Goal: Task Accomplishment & Management: Use online tool/utility

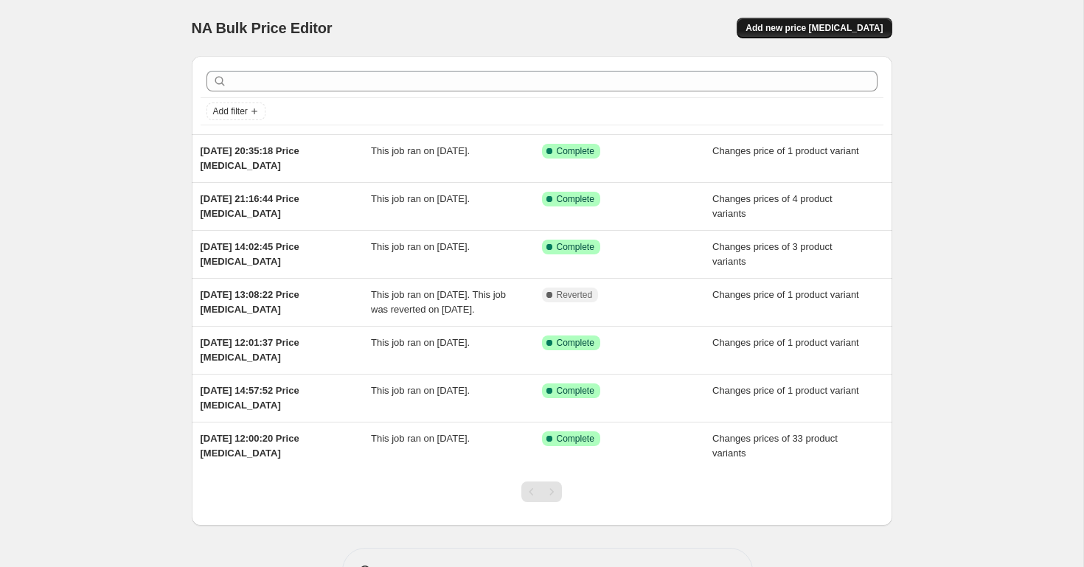
click at [830, 18] on button "Add new price [MEDICAL_DATA]" at bounding box center [813, 28] width 155 height 21
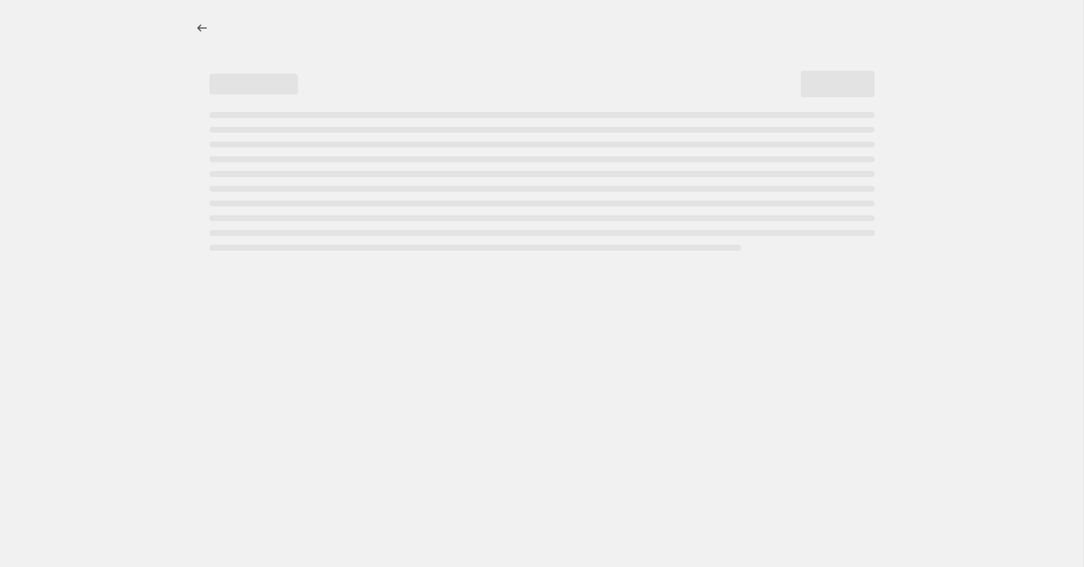
select select "percentage"
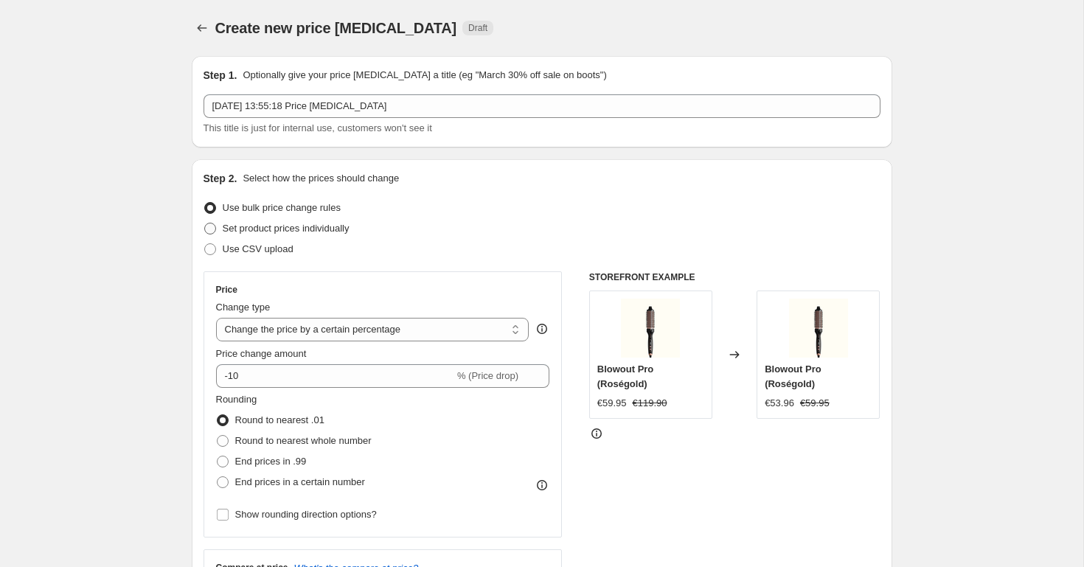
click at [208, 234] on span at bounding box center [210, 229] width 12 height 12
click at [205, 223] on input "Set product prices individually" at bounding box center [204, 223] width 1 height 1
radio input "true"
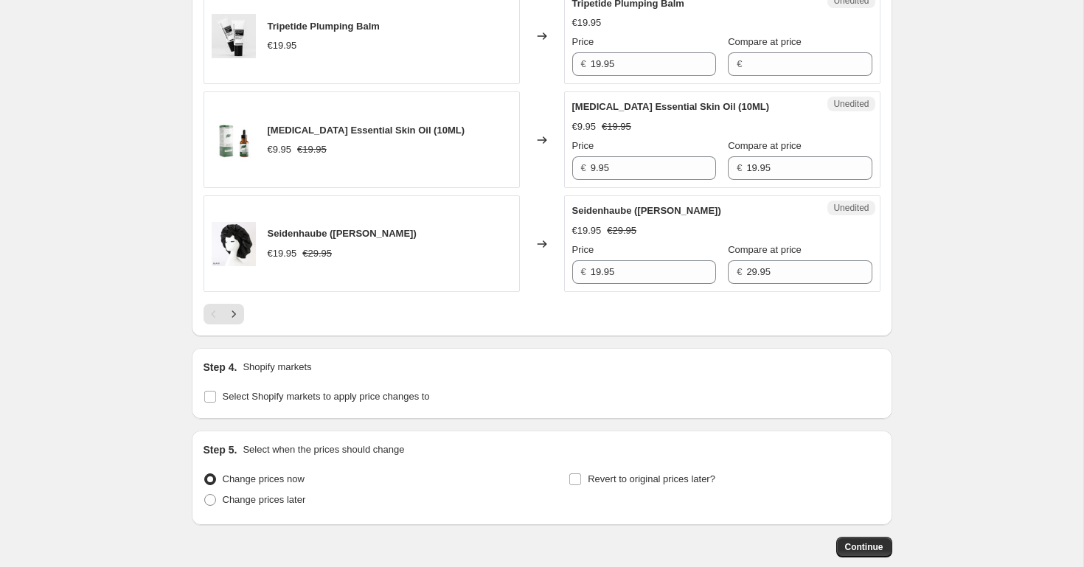
scroll to position [2272, 0]
click at [204, 398] on input "Select Shopify markets to apply price changes to" at bounding box center [210, 397] width 12 height 12
checkbox input "true"
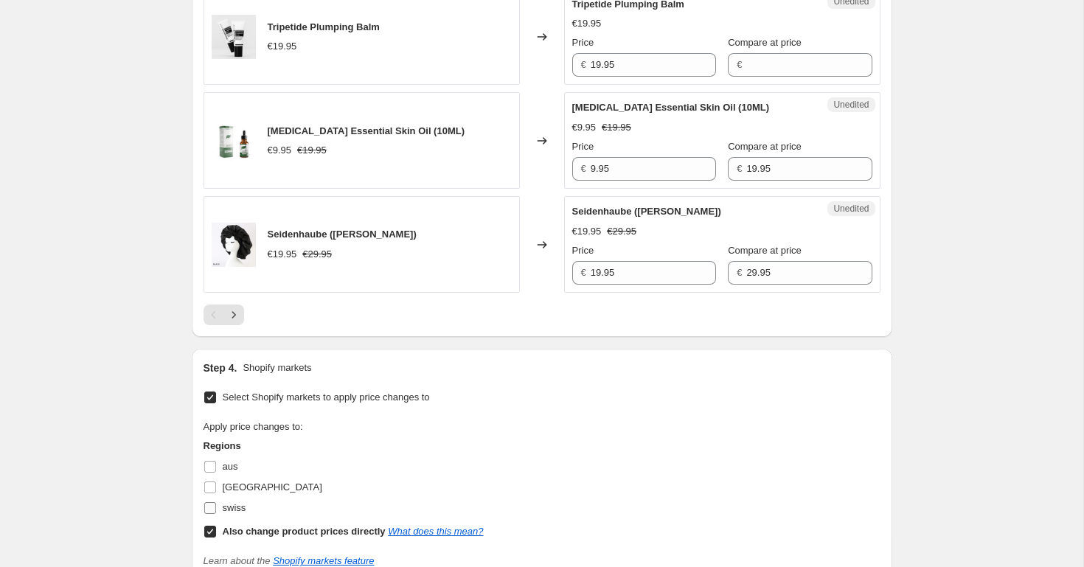
click at [209, 512] on input "swiss" at bounding box center [210, 508] width 12 height 12
checkbox input "true"
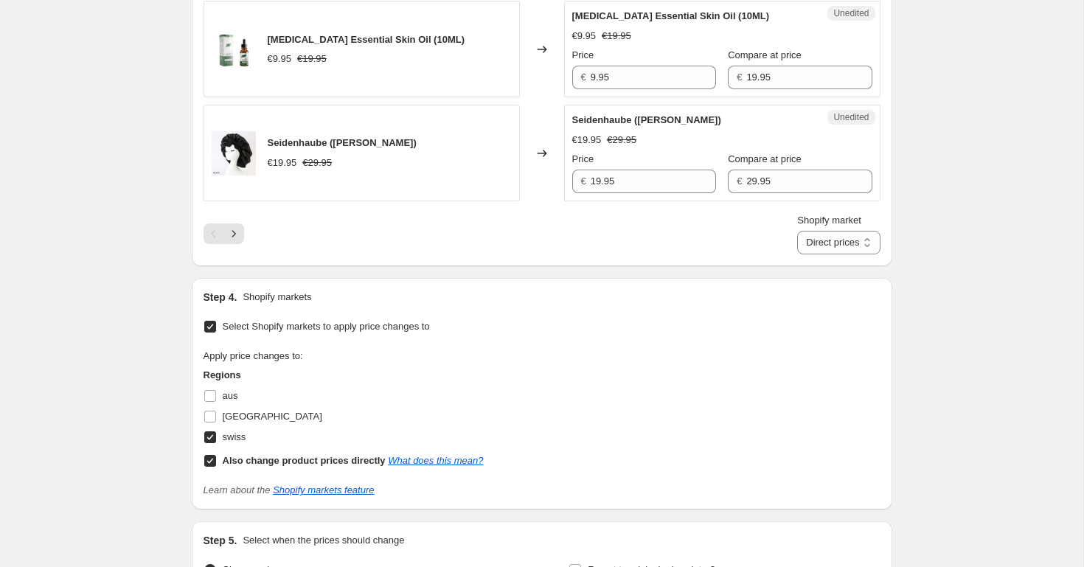
scroll to position [2372, 0]
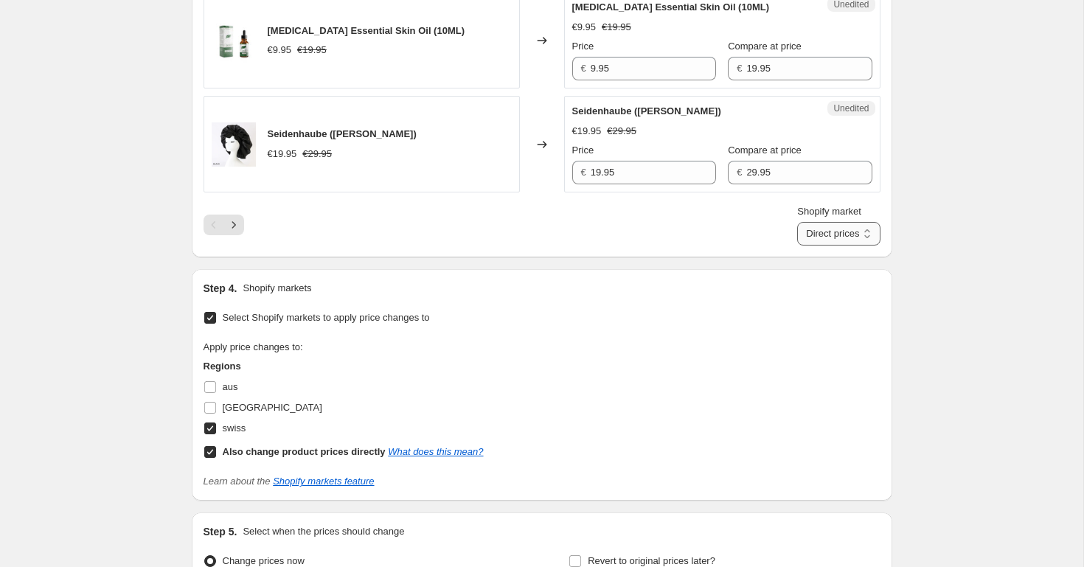
click at [831, 245] on select "Direct prices swiss" at bounding box center [838, 234] width 83 height 24
select select "32555597871"
click at [811, 222] on select "Direct prices swiss" at bounding box center [838, 234] width 83 height 24
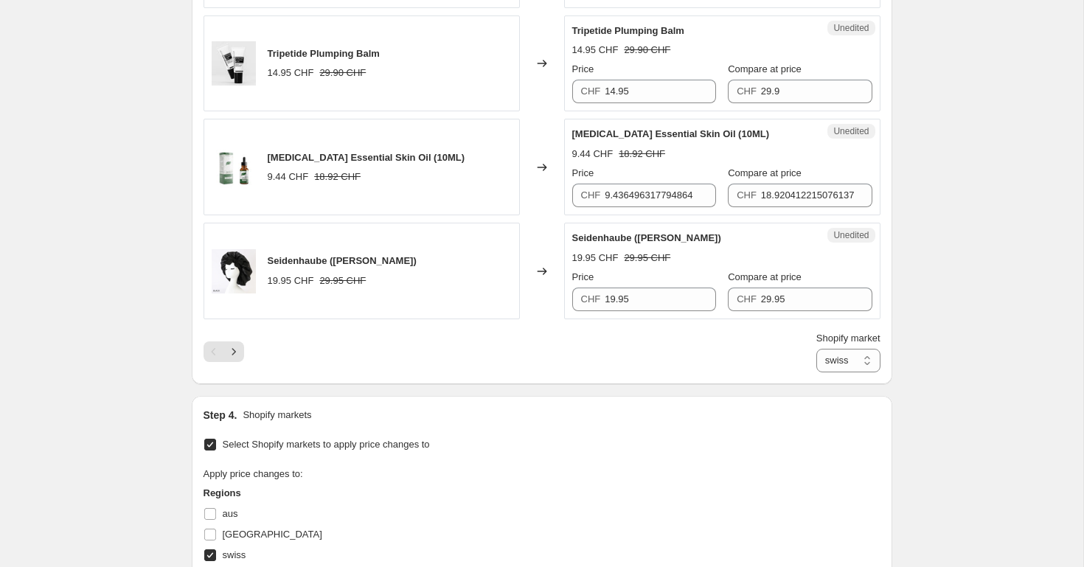
scroll to position [2290, 0]
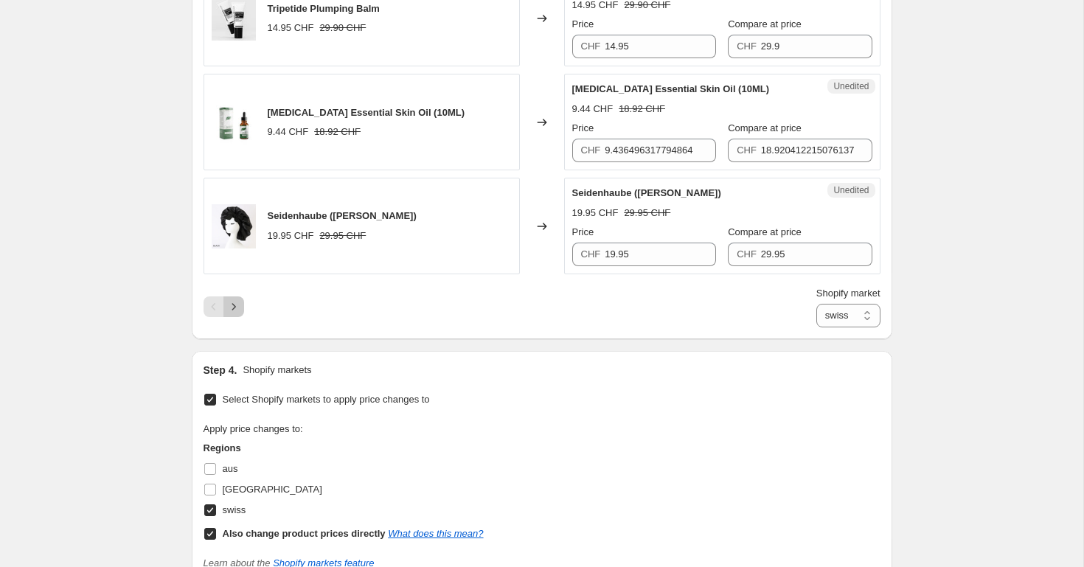
click at [223, 296] on button "Next" at bounding box center [233, 306] width 21 height 21
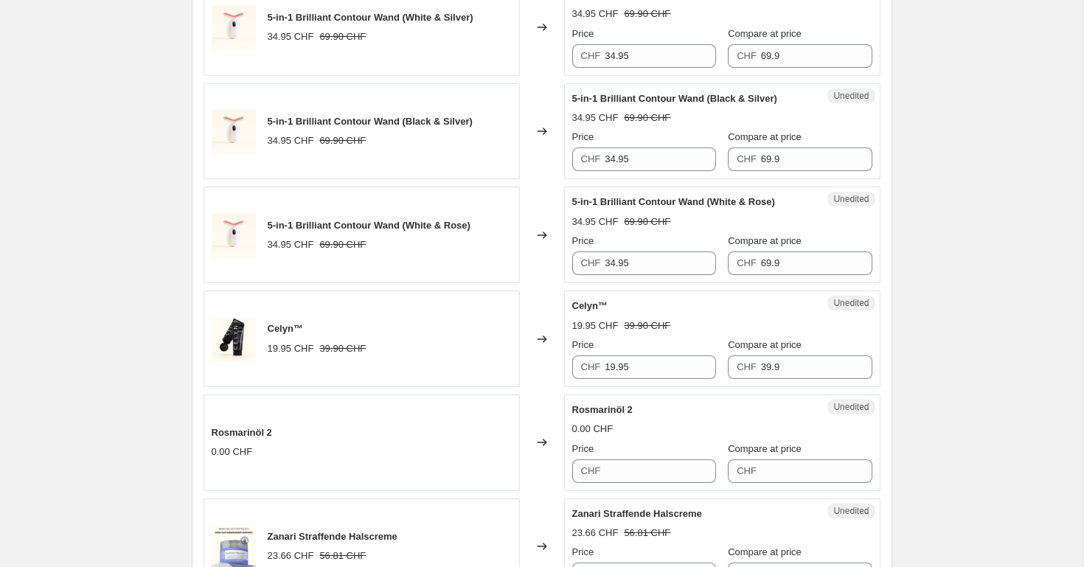
scroll to position [2253, 0]
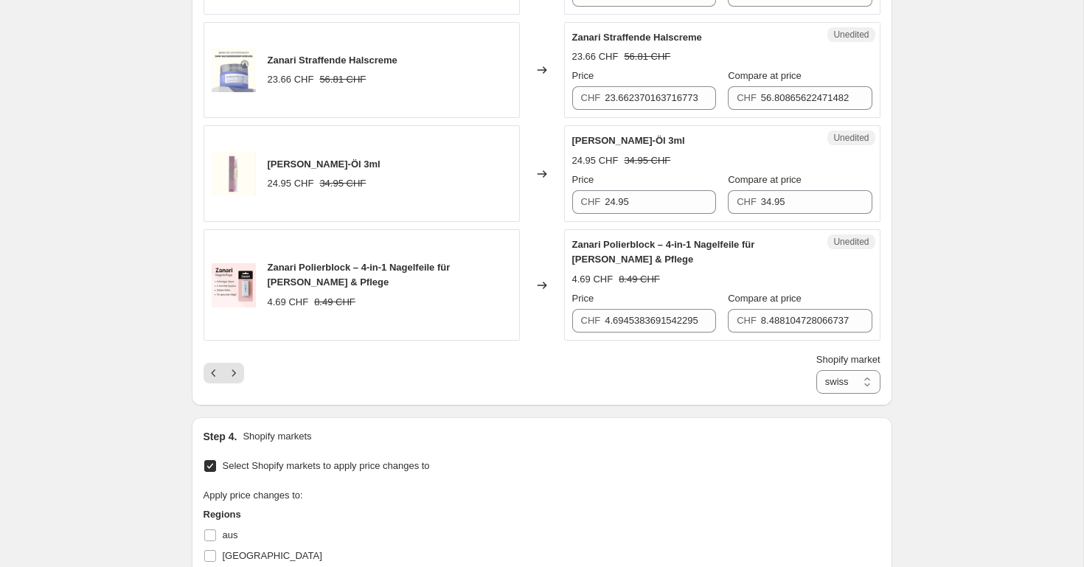
click at [245, 369] on div "Shopify market Direct prices swiss swiss" at bounding box center [541, 372] width 677 height 41
click at [234, 372] on icon "Next" at bounding box center [233, 373] width 15 height 15
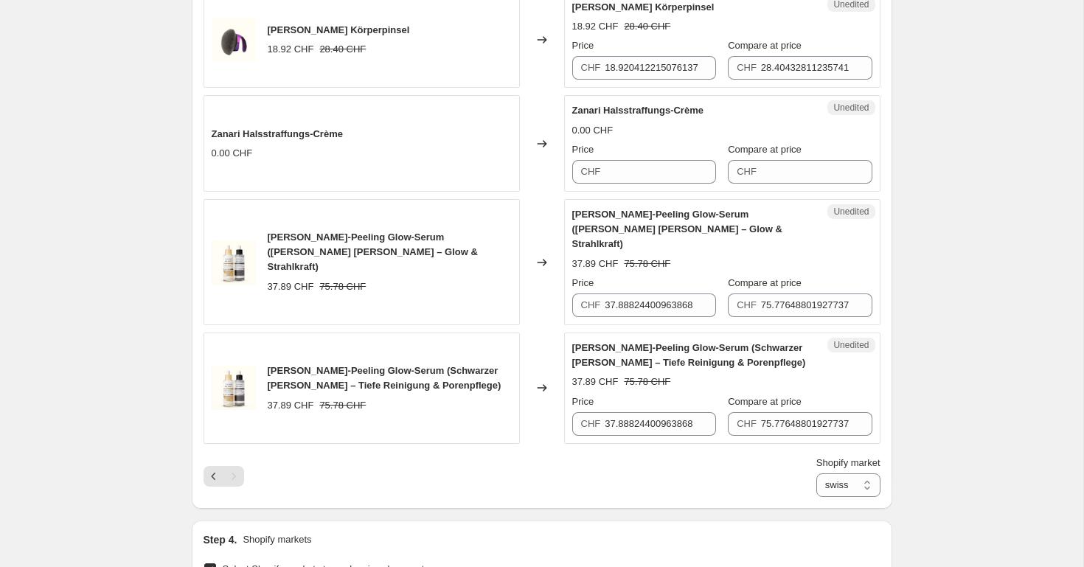
scroll to position [1339, 0]
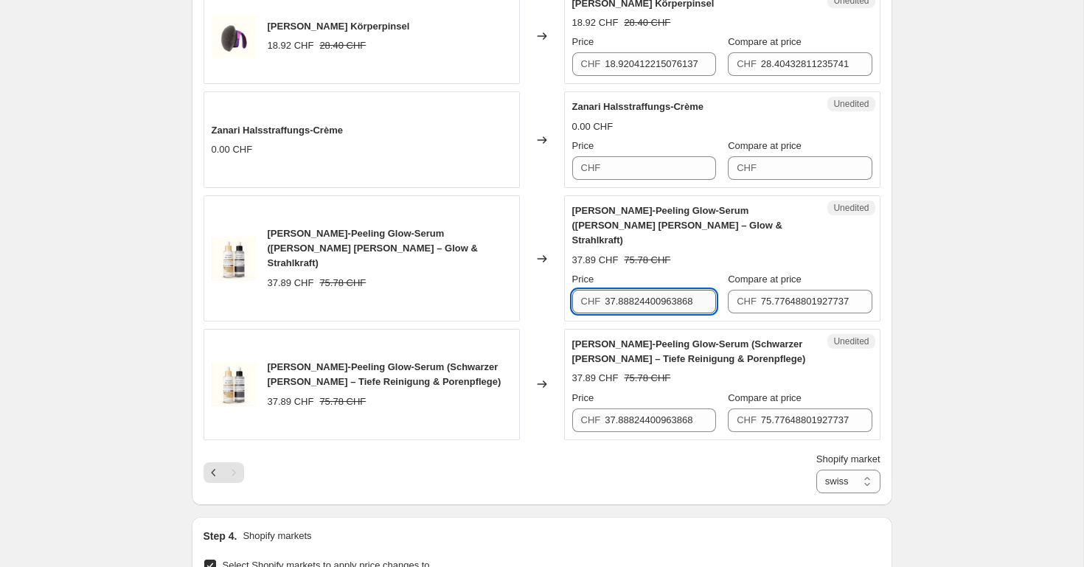
click at [655, 293] on input "37.88824400963868" at bounding box center [659, 302] width 111 height 24
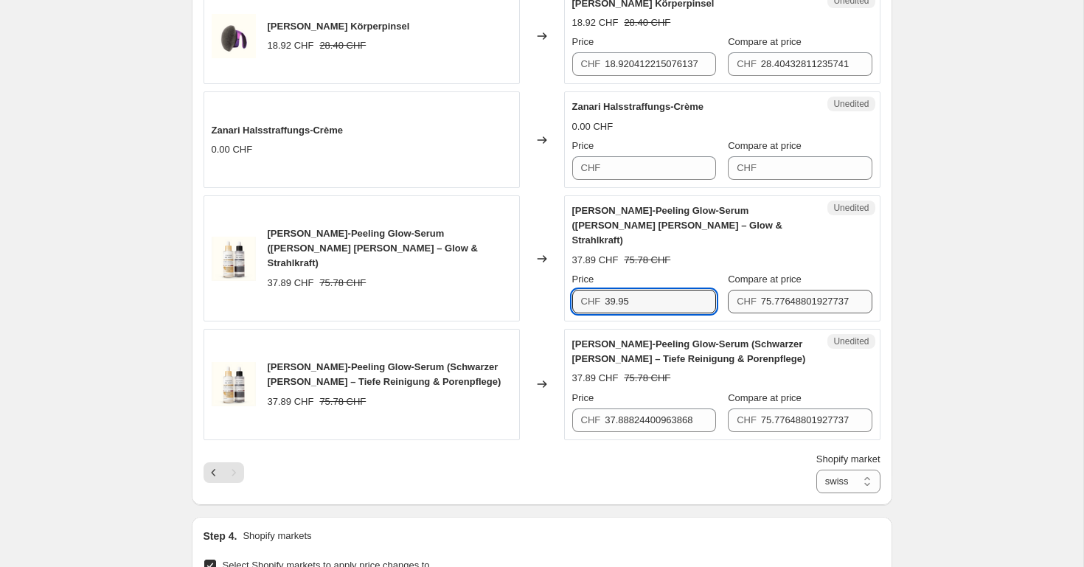
type input "39.95"
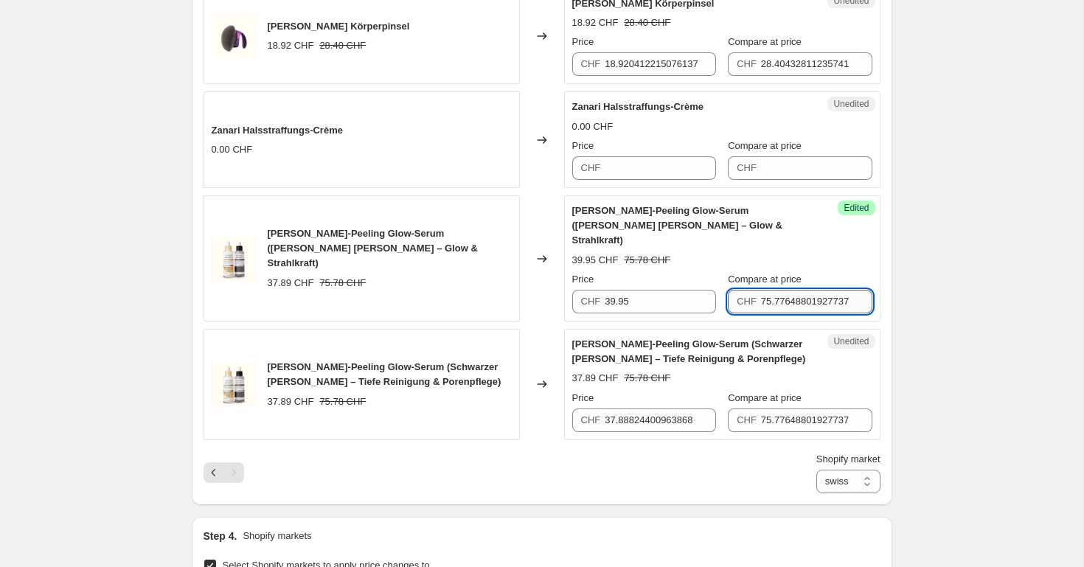
click at [778, 290] on input "75.77648801927737" at bounding box center [816, 302] width 111 height 24
type input "79.90"
click at [665, 408] on input "37.88824400963868" at bounding box center [659, 420] width 111 height 24
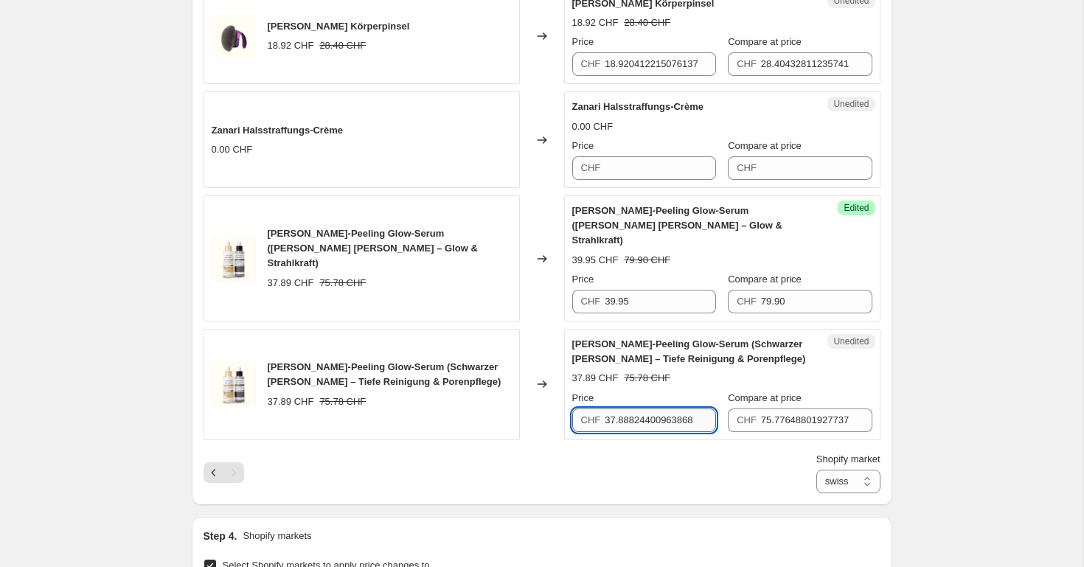
click at [665, 408] on input "37.88824400963868" at bounding box center [659, 420] width 111 height 24
type input "39.95"
click at [792, 408] on input "75.77648801927737" at bounding box center [816, 420] width 111 height 24
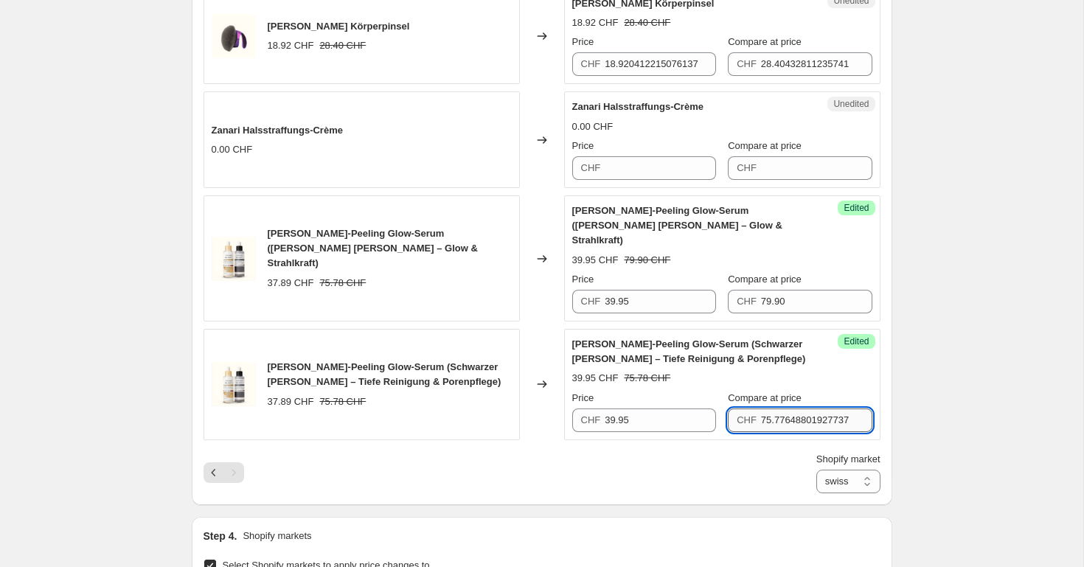
click at [792, 408] on input "75.77648801927737" at bounding box center [816, 420] width 111 height 24
type input "79.90"
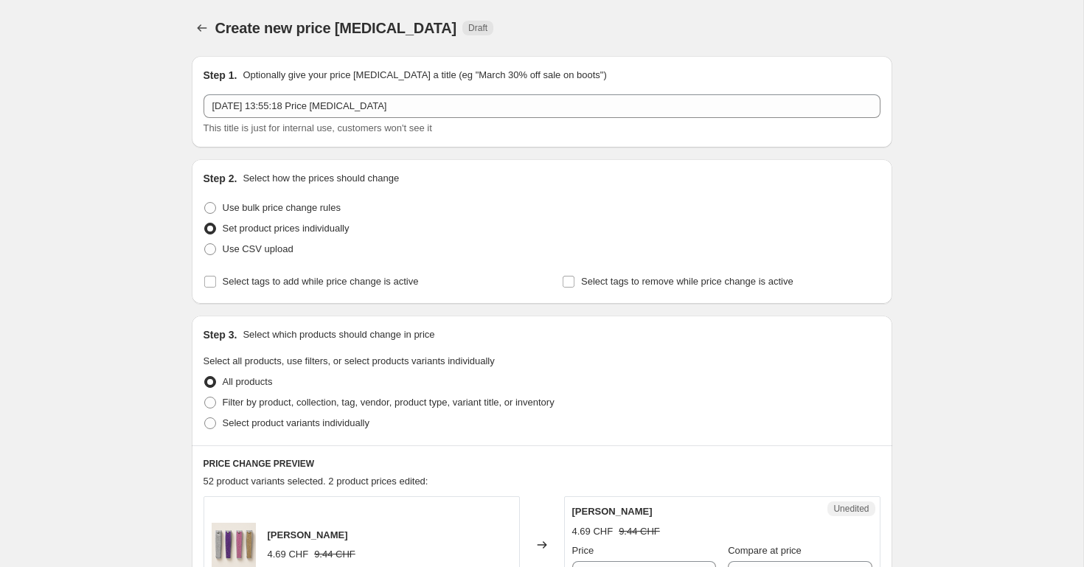
scroll to position [1734, 0]
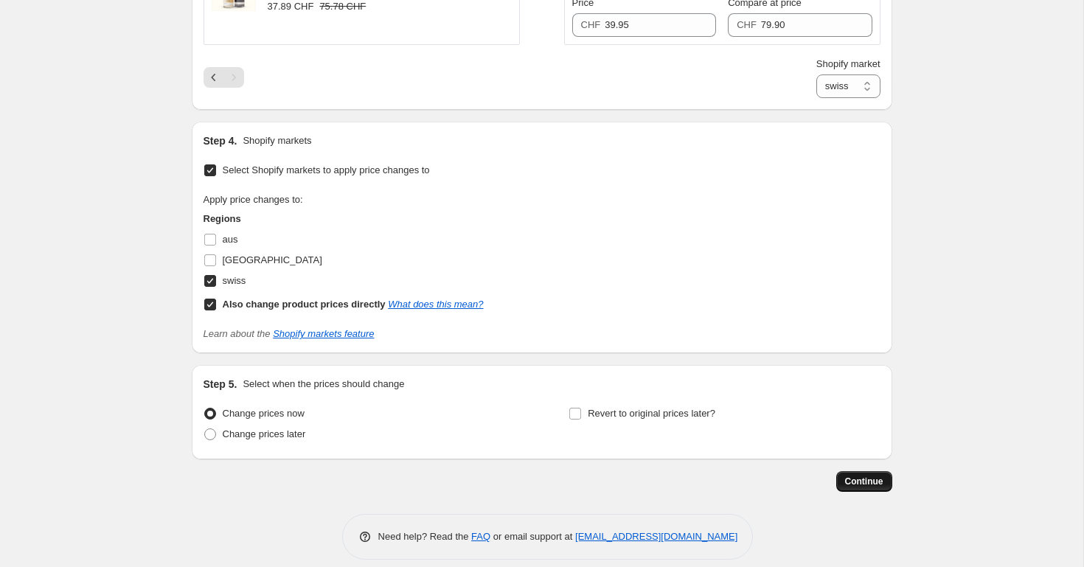
click at [841, 471] on button "Continue" at bounding box center [864, 481] width 56 height 21
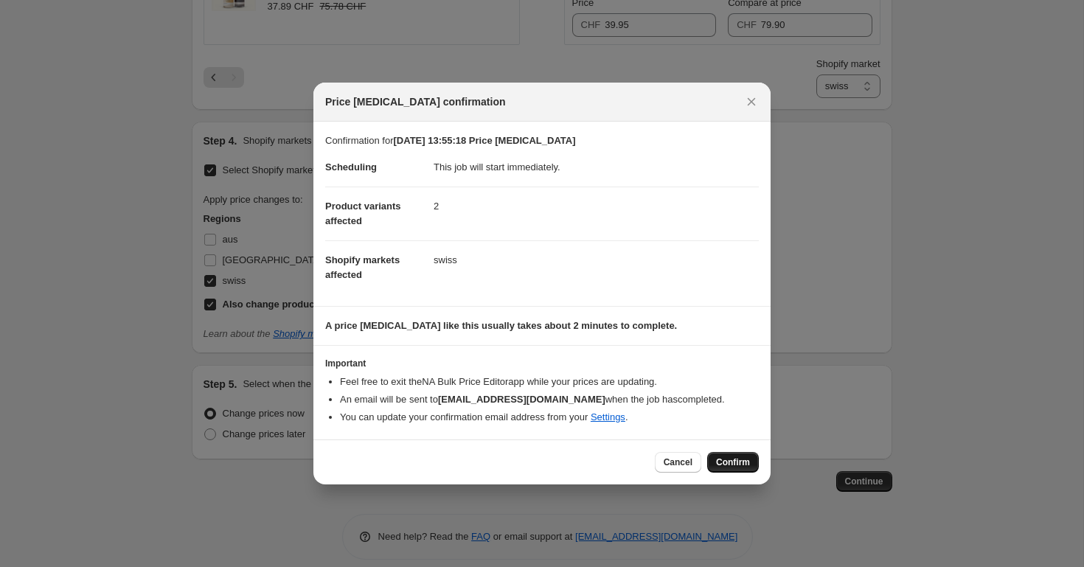
click at [736, 455] on button "Confirm" at bounding box center [733, 462] width 52 height 21
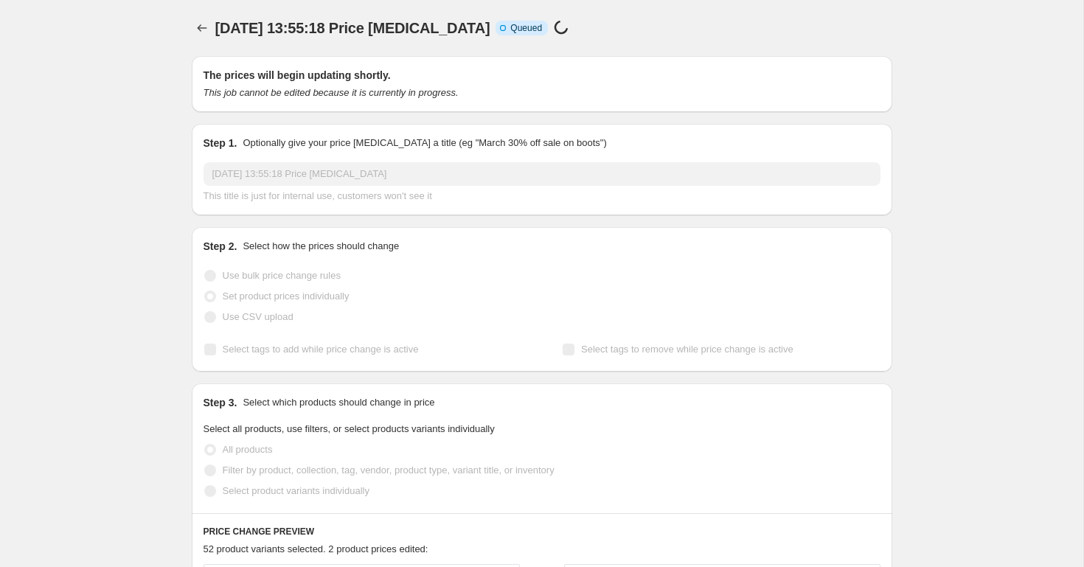
scroll to position [1734, 0]
